Goal: Information Seeking & Learning: Learn about a topic

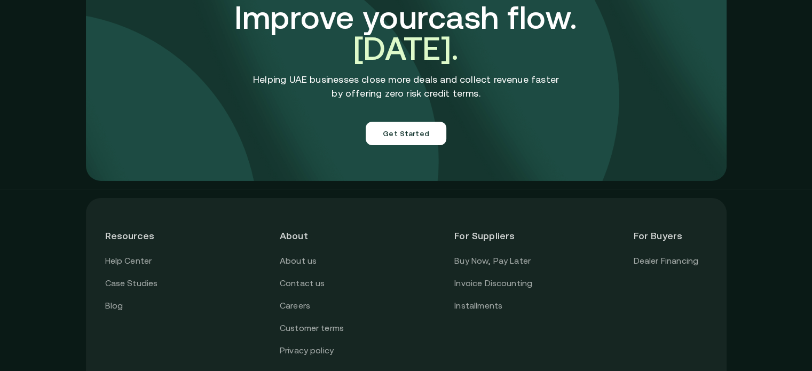
scroll to position [3852, 0]
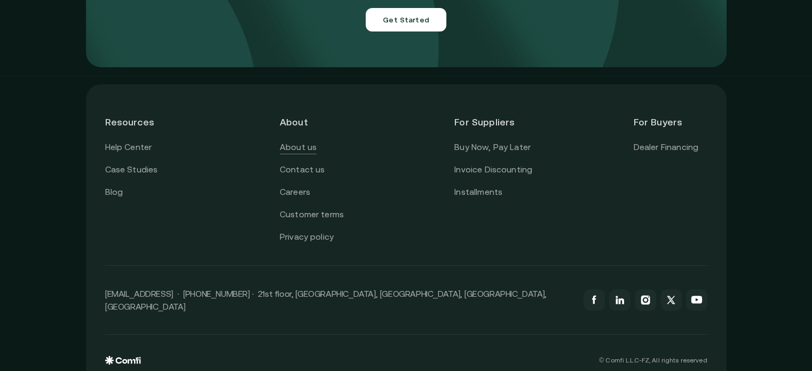
click at [306, 140] on link "About us" at bounding box center [298, 147] width 37 height 14
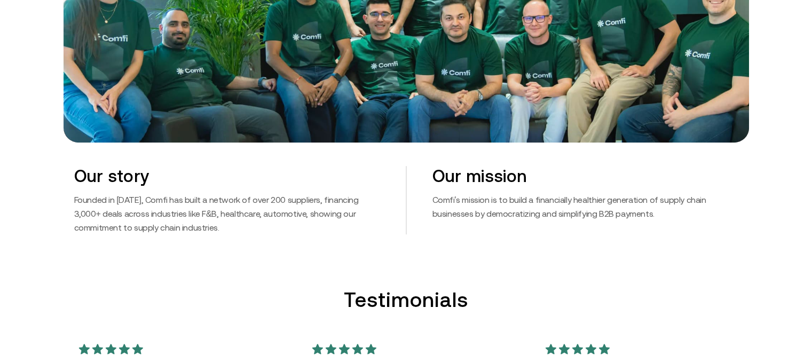
scroll to position [566, 0]
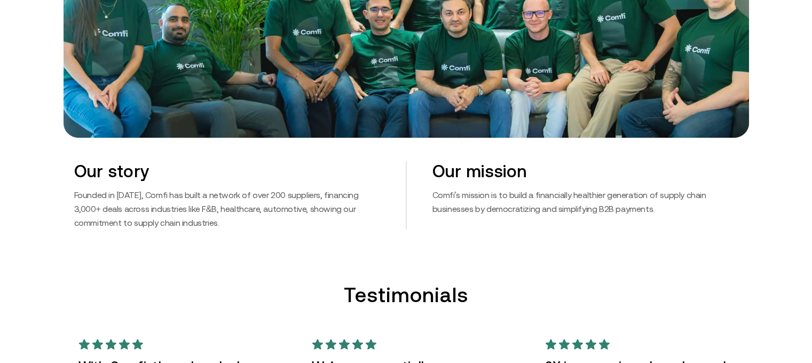
click at [79, 191] on p "Founded in [DATE], Comfi has built a network of over 200 suppliers, financing 3…" at bounding box center [227, 209] width 306 height 42
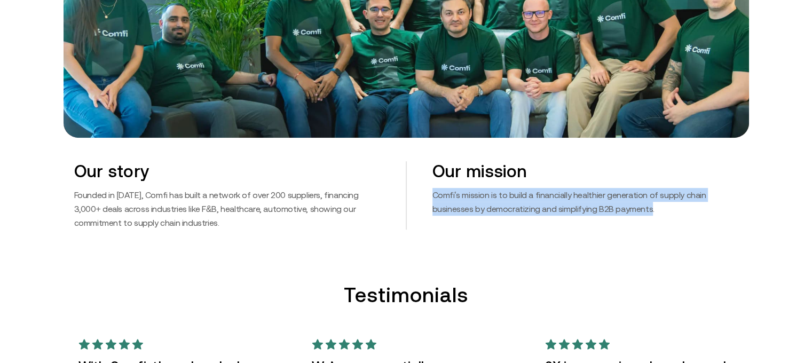
drag, startPoint x: 437, startPoint y: 195, endPoint x: 652, endPoint y: 220, distance: 216.1
click at [652, 220] on div "Our mission Comfi's mission is to build a financially healthier generation of s…" at bounding box center [572, 195] width 332 height 68
copy p "Comfi's mission is to build a financially healthier generation of supply chain …"
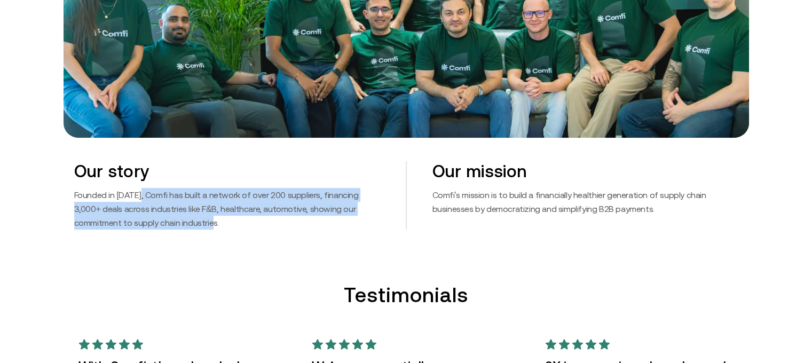
drag, startPoint x: 175, startPoint y: 217, endPoint x: 143, endPoint y: 196, distance: 38.1
click at [143, 196] on p "Founded in [DATE], Comfi has built a network of over 200 suppliers, financing 3…" at bounding box center [227, 209] width 306 height 42
copy p "Comfi has built a network of over 200 suppliers, financing 3,000+ deals across …"
